Goal: Browse casually

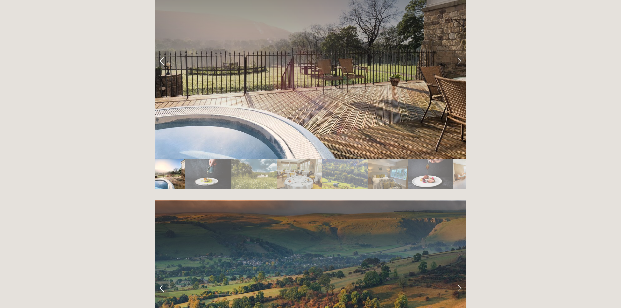
scroll to position [1185, 0]
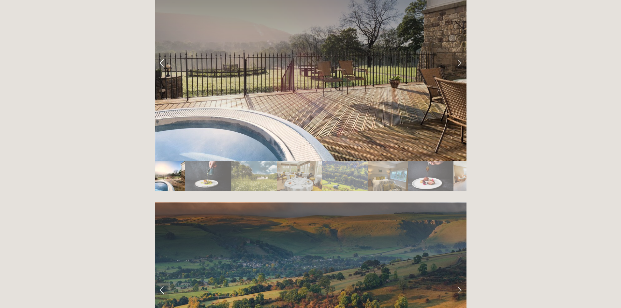
click at [460, 53] on link "Next Slide" at bounding box center [459, 63] width 14 height 20
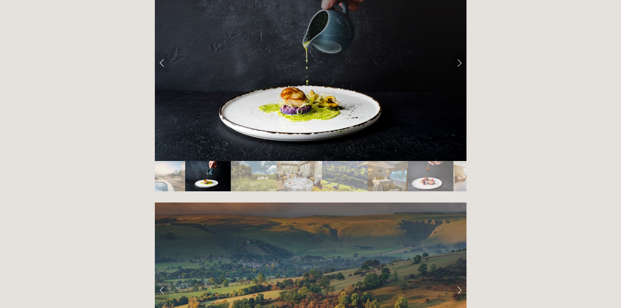
click at [460, 53] on link "Next Slide" at bounding box center [459, 63] width 14 height 20
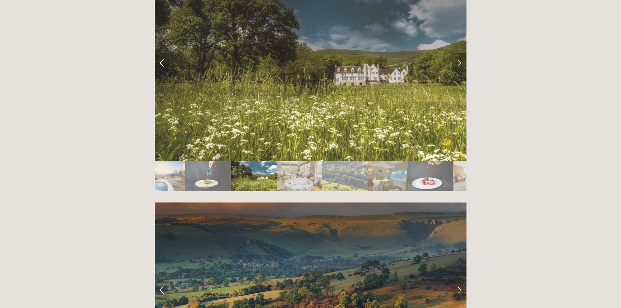
click at [460, 53] on link "Next Slide" at bounding box center [459, 63] width 14 height 20
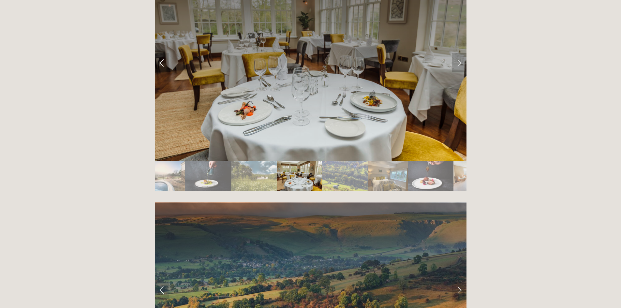
click at [460, 53] on link "Next Slide" at bounding box center [459, 63] width 14 height 20
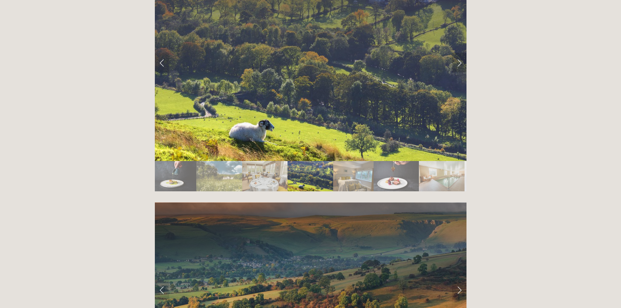
click at [460, 53] on link "Next Slide" at bounding box center [459, 63] width 14 height 20
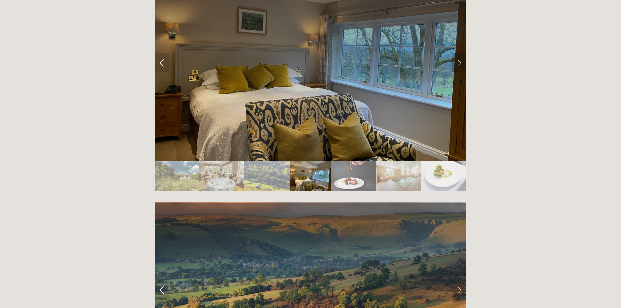
click at [460, 53] on link "Next Slide" at bounding box center [459, 63] width 14 height 20
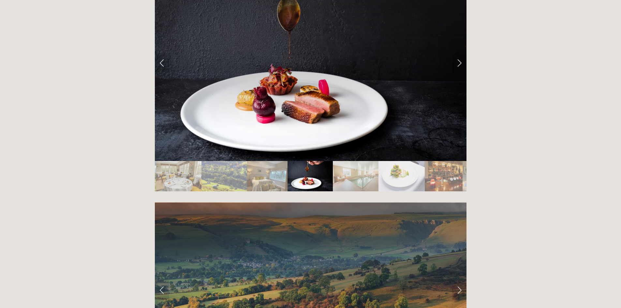
click at [460, 53] on link "Next Slide" at bounding box center [459, 63] width 14 height 20
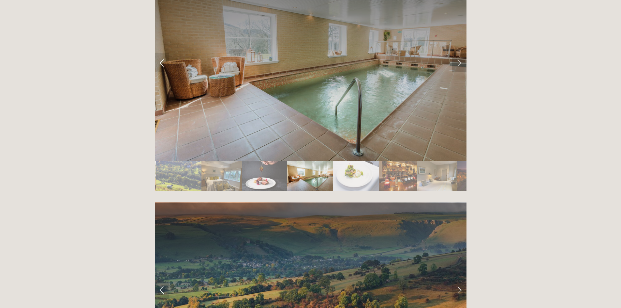
click at [458, 53] on link "Next Slide" at bounding box center [459, 63] width 14 height 20
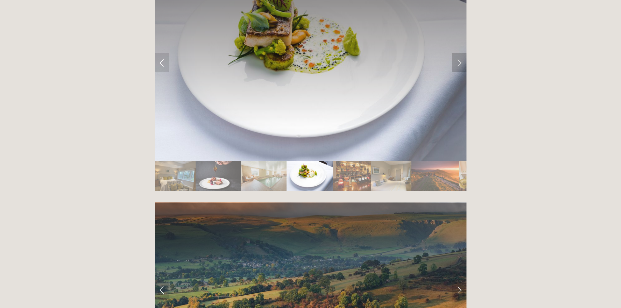
click at [458, 53] on link "Next Slide" at bounding box center [459, 63] width 14 height 20
